Goal: Complete application form: Complete application form

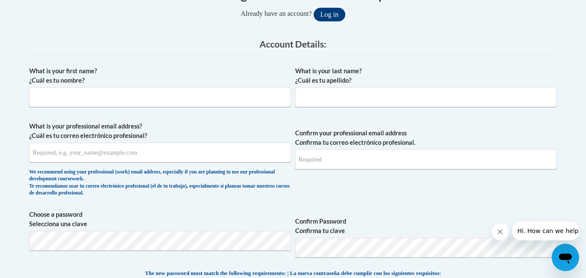
scroll to position [196, 0]
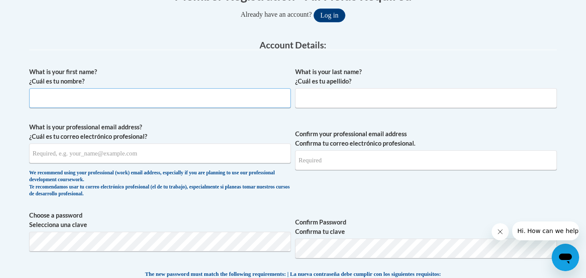
click at [199, 97] on input "What is your first name? ¿Cuál es tu nombre?" at bounding box center [160, 98] width 262 height 20
type input "[PERSON_NAME]"
click at [392, 97] on input "What is your last name? ¿Cuál es tu apellido?" at bounding box center [426, 98] width 262 height 20
type input "Kimbral"
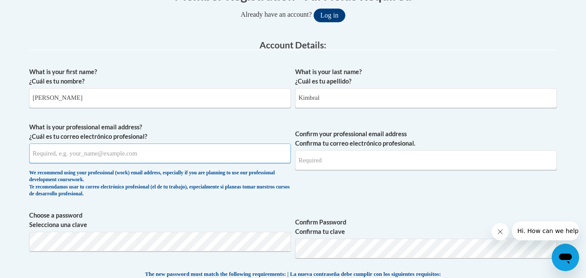
click at [117, 157] on input "What is your professional email address? ¿Cuál es tu correo electrónico profesi…" at bounding box center [160, 154] width 262 height 20
click at [117, 157] on input "t" at bounding box center [160, 154] width 262 height 20
type input "y"
type input "[EMAIL_ADDRESS][DOMAIN_NAME]"
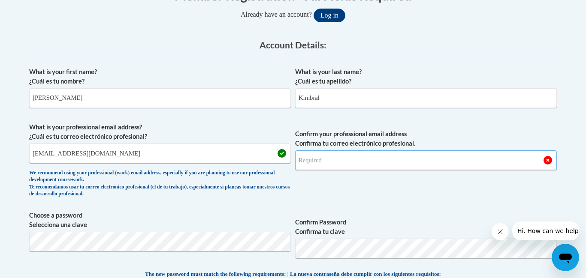
click at [343, 158] on input "Confirm your professional email address Confirma tu correo electrónico profesio…" at bounding box center [426, 161] width 262 height 20
click at [339, 159] on input "Confirm your professional email address Confirma tu correo electrónico profesio…" at bounding box center [426, 161] width 262 height 20
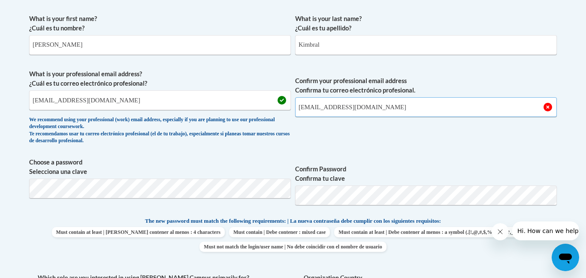
scroll to position [250, 0]
type input "[EMAIL_ADDRESS][DOMAIN_NAME]"
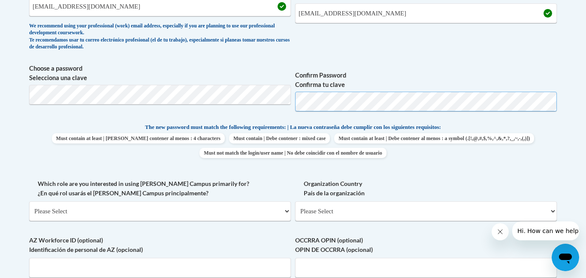
scroll to position [345, 0]
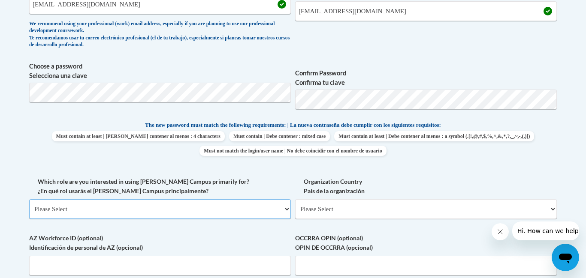
click at [260, 215] on select "Please Select College/University | Colegio/Universidad Community/Nonprofit Part…" at bounding box center [160, 210] width 262 height 20
click at [274, 205] on select "Please Select College/University | Colegio/Universidad Community/Nonprofit Part…" at bounding box center [160, 210] width 262 height 20
select select "fbf2d438-af2f-41f8-98f1-81c410e29de3"
click at [29, 200] on select "Please Select College/University | Colegio/Universidad Community/Nonprofit Part…" at bounding box center [160, 210] width 262 height 20
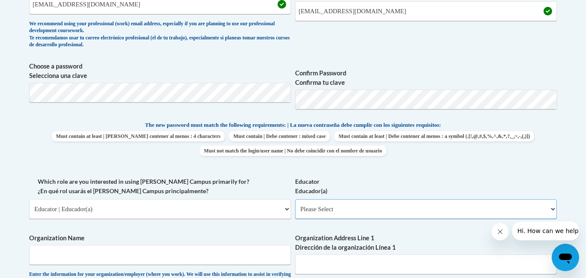
click at [330, 206] on select "Please Select Early Learning/Daycare Teacher/Family Home Care Provider | Maestr…" at bounding box center [426, 210] width 262 height 20
select select "5e2af403-4f2c-4e49-a02f-103e55d7b75b"
click at [295, 200] on select "Please Select Early Learning/Daycare Teacher/Family Home Care Provider | Maestr…" at bounding box center [426, 210] width 262 height 20
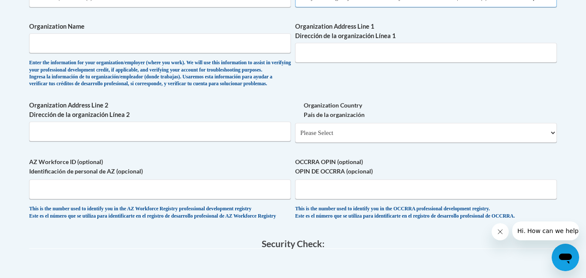
scroll to position [0, 0]
